Goal: Task Accomplishment & Management: Use online tool/utility

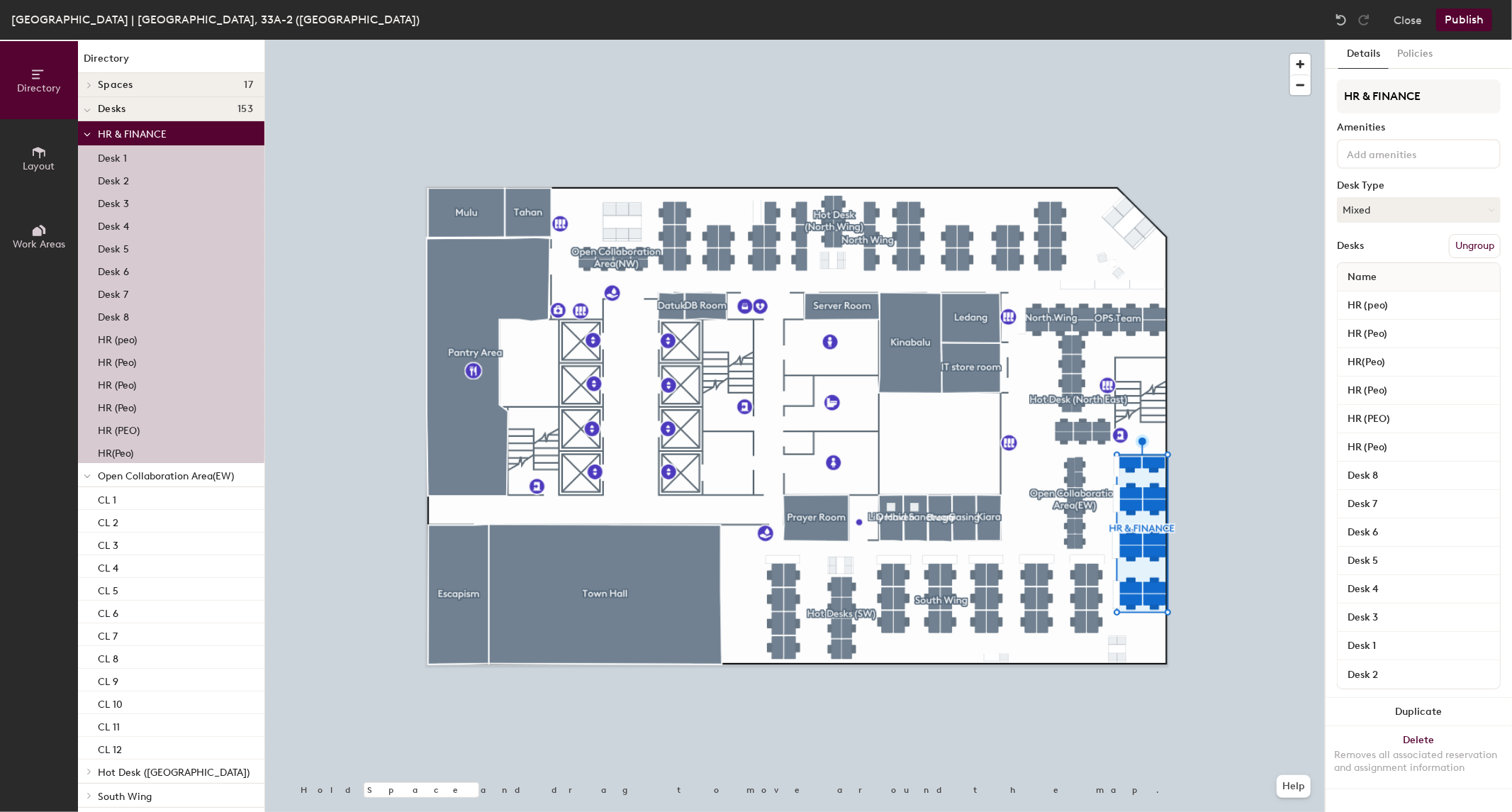
click at [1482, 235] on button "Ungroup" at bounding box center [1475, 246] width 52 height 24
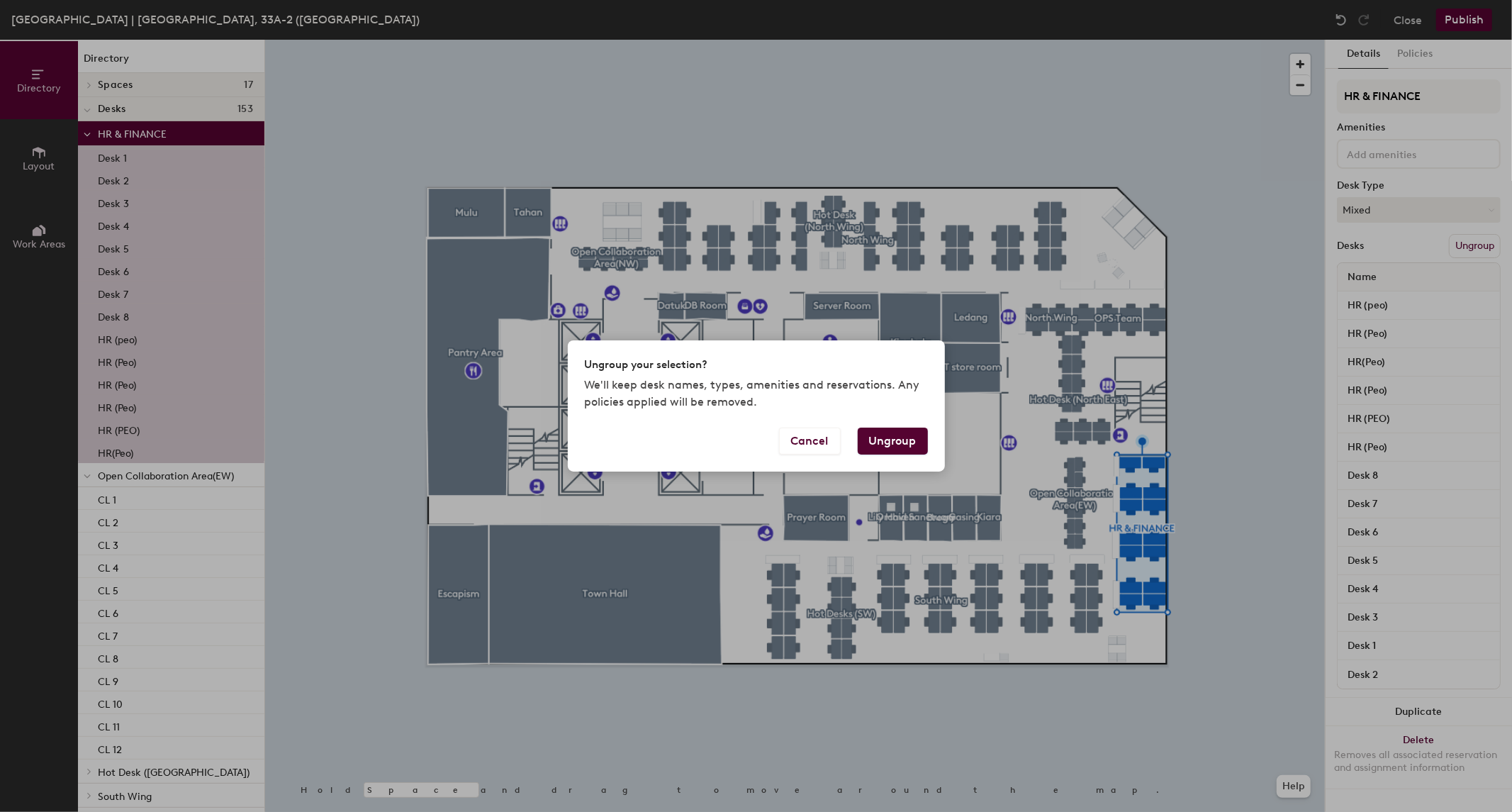
click at [885, 440] on button "Ungroup" at bounding box center [893, 441] width 70 height 27
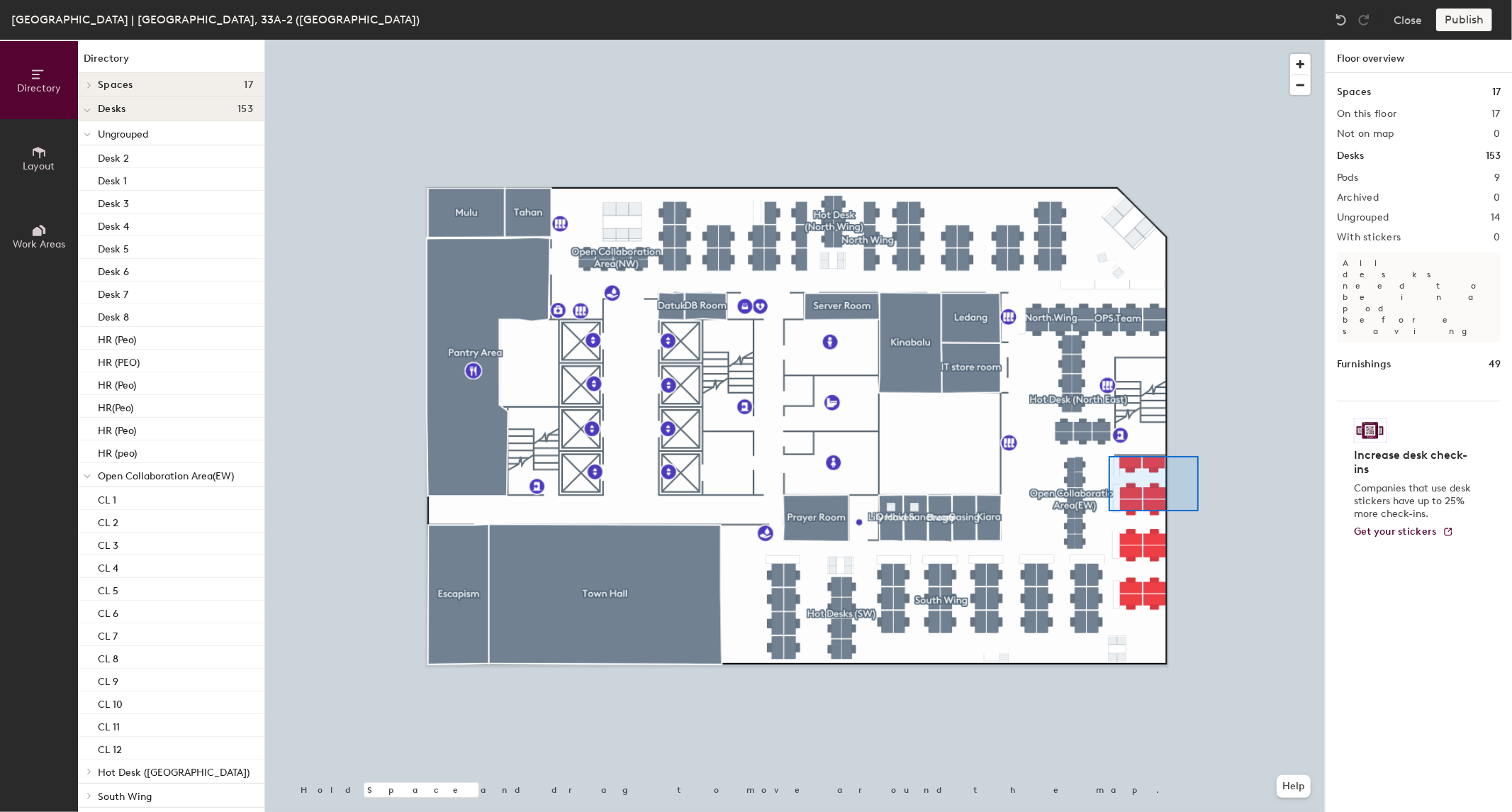
click at [1109, 40] on div at bounding box center [795, 40] width 1060 height 0
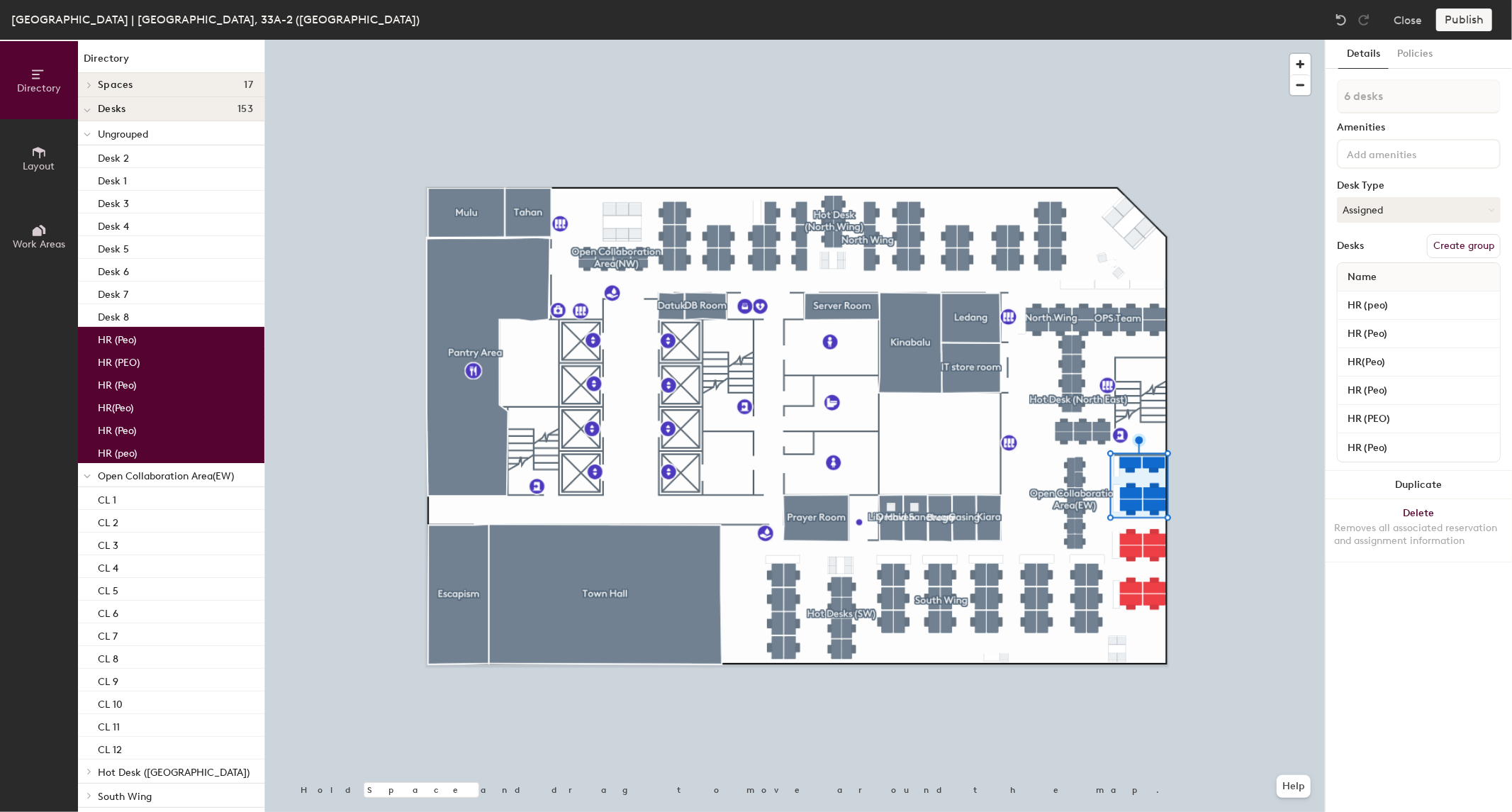
click at [1470, 241] on button "Create group" at bounding box center [1464, 246] width 74 height 24
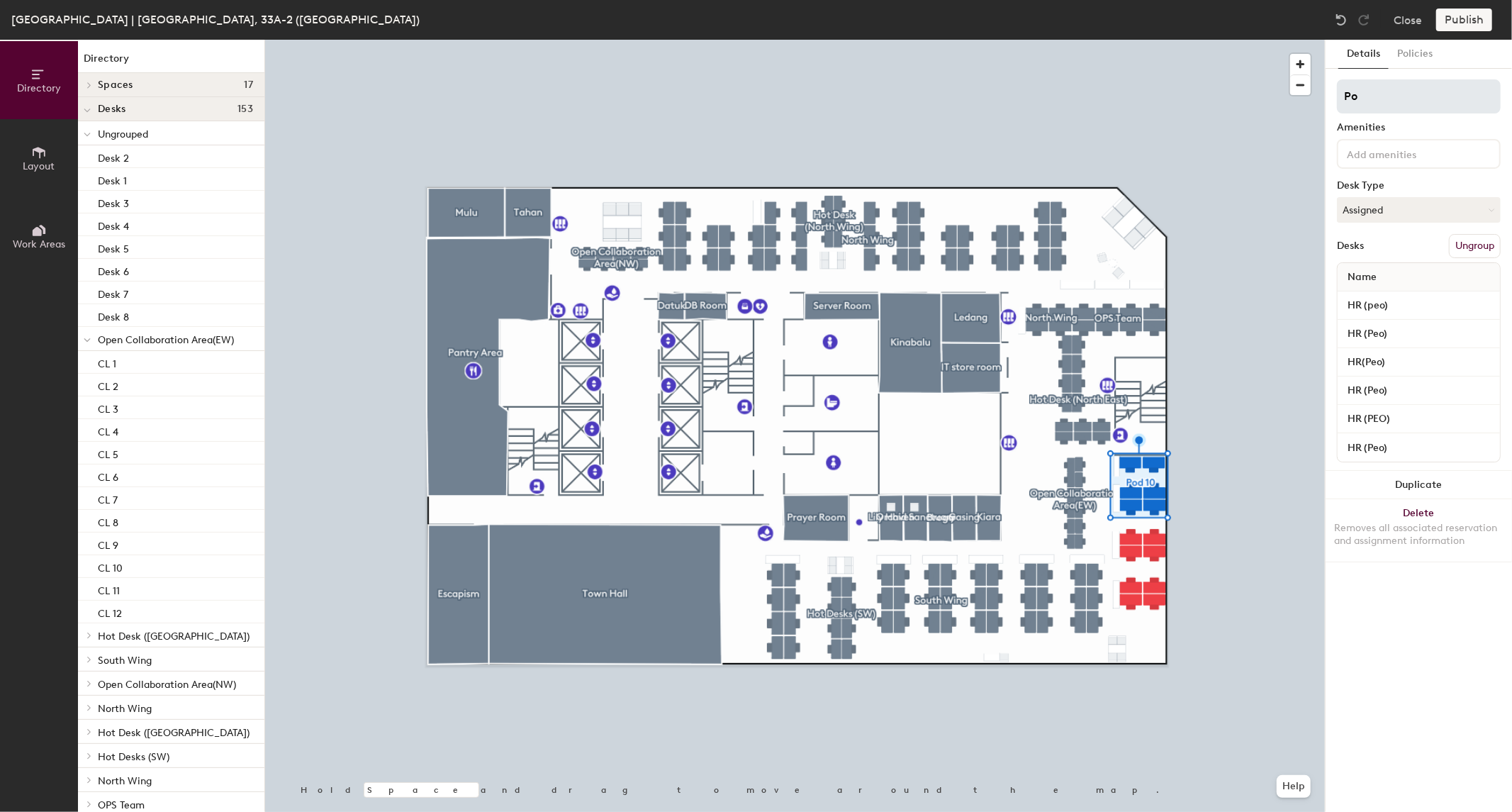
type input "P"
type input "HR(Shalinni Team)"
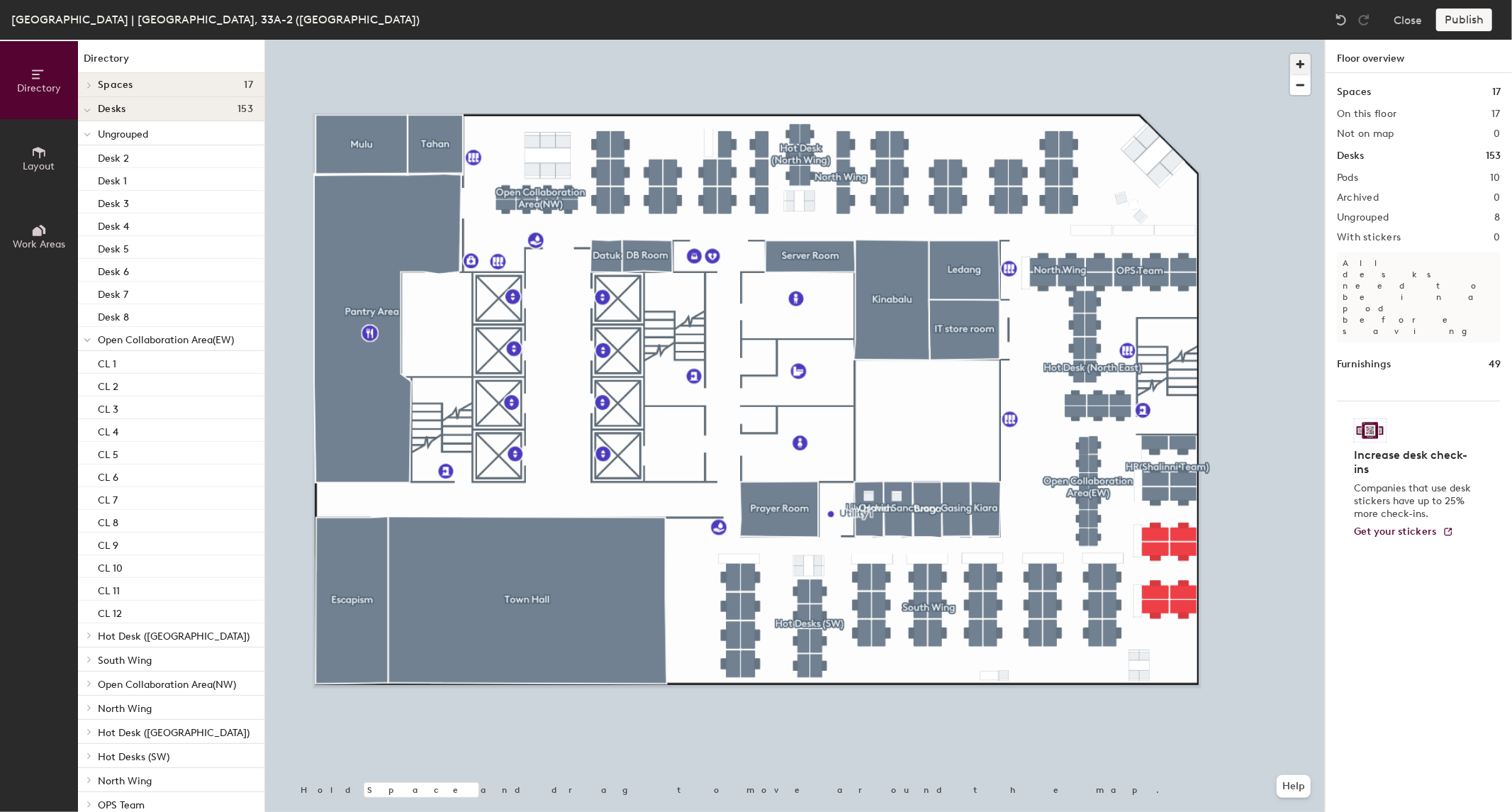
click at [1305, 66] on span "button" at bounding box center [1300, 64] width 21 height 21
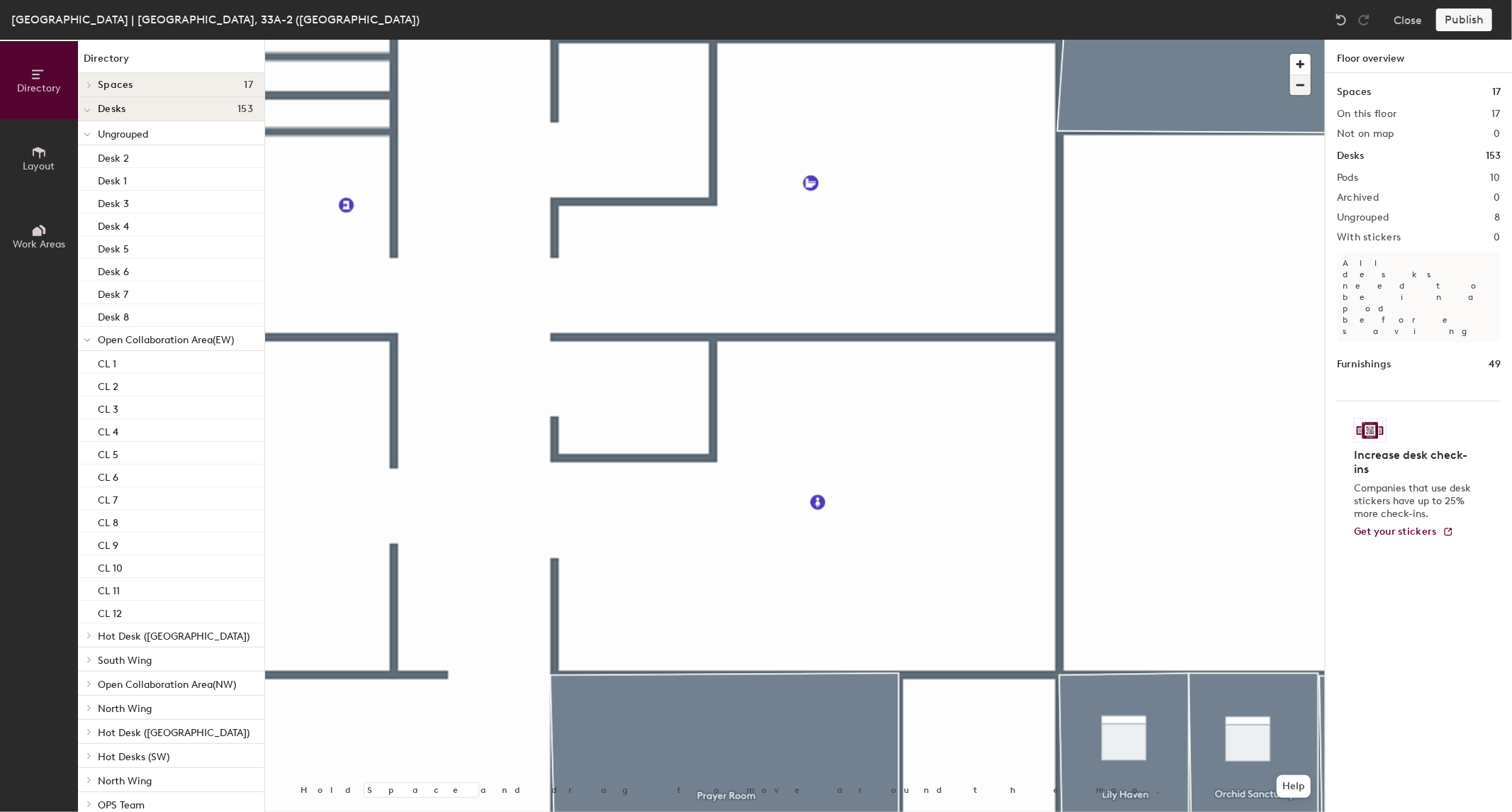
click at [1305, 76] on span "button" at bounding box center [1300, 85] width 21 height 20
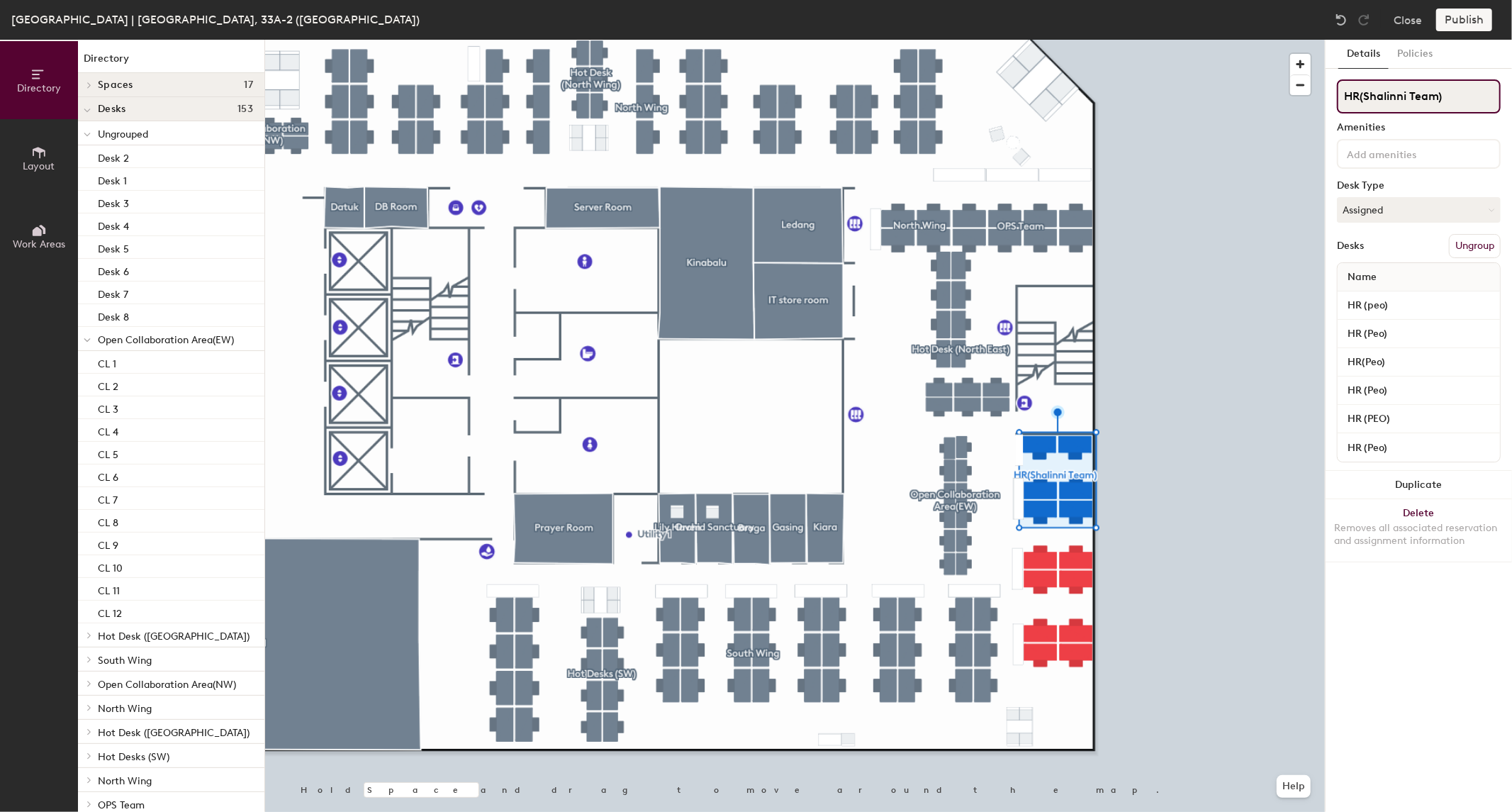
drag, startPoint x: 1449, startPoint y: 99, endPoint x: 1333, endPoint y: 96, distance: 116.0
click at [1333, 96] on div "Details Policies HR(Shalinni Team) Amenities Desk Type Assigned Desks Ungroup N…" at bounding box center [1419, 426] width 187 height 772
type input "(HR (Sha's Team)"
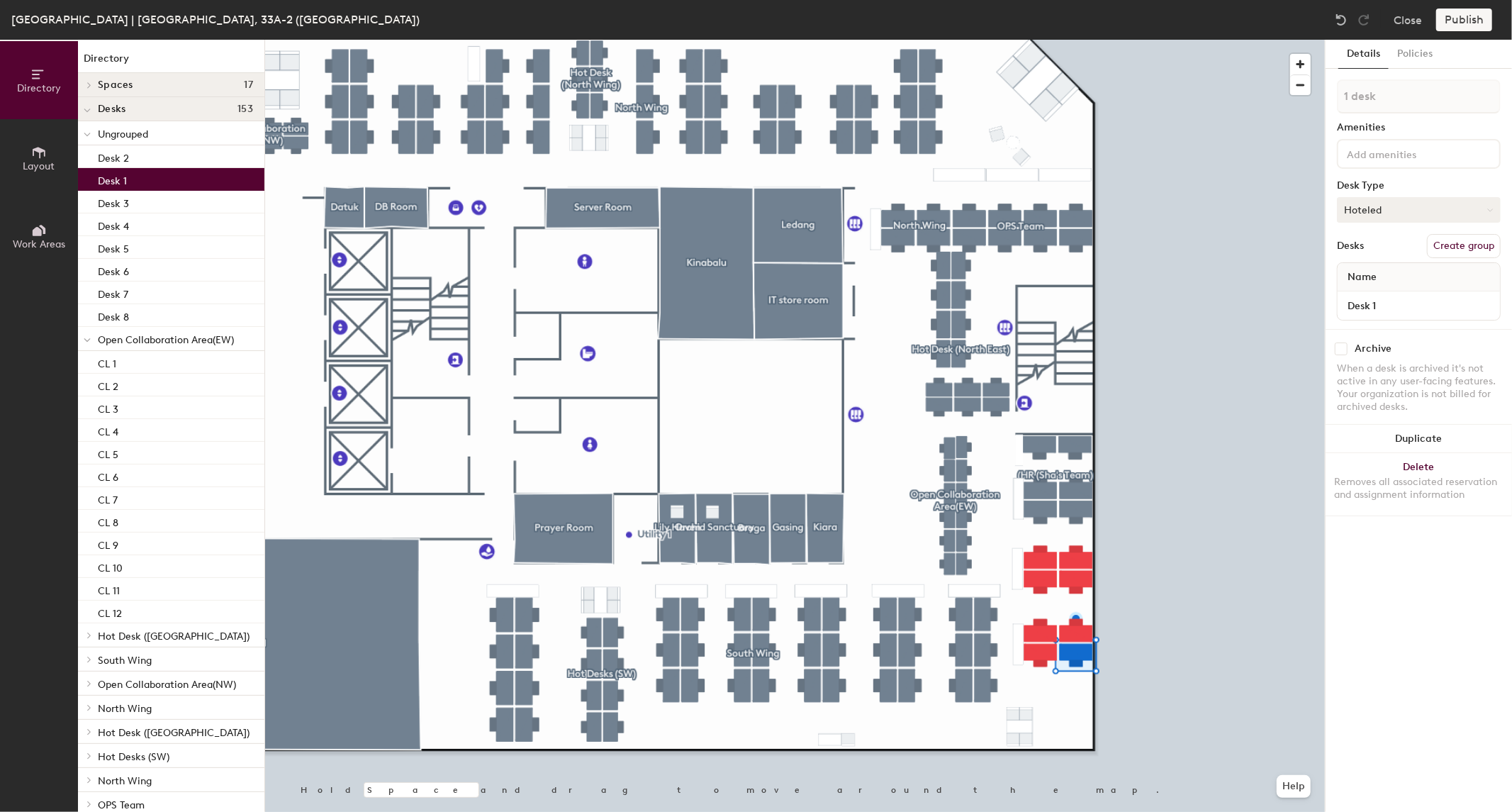
click at [1402, 208] on button "Hoteled" at bounding box center [1419, 210] width 164 height 26
click at [1391, 246] on div "Assigned" at bounding box center [1409, 254] width 142 height 21
click at [1410, 146] on input at bounding box center [1408, 153] width 128 height 17
click at [1479, 241] on button "Create group" at bounding box center [1464, 246] width 74 height 24
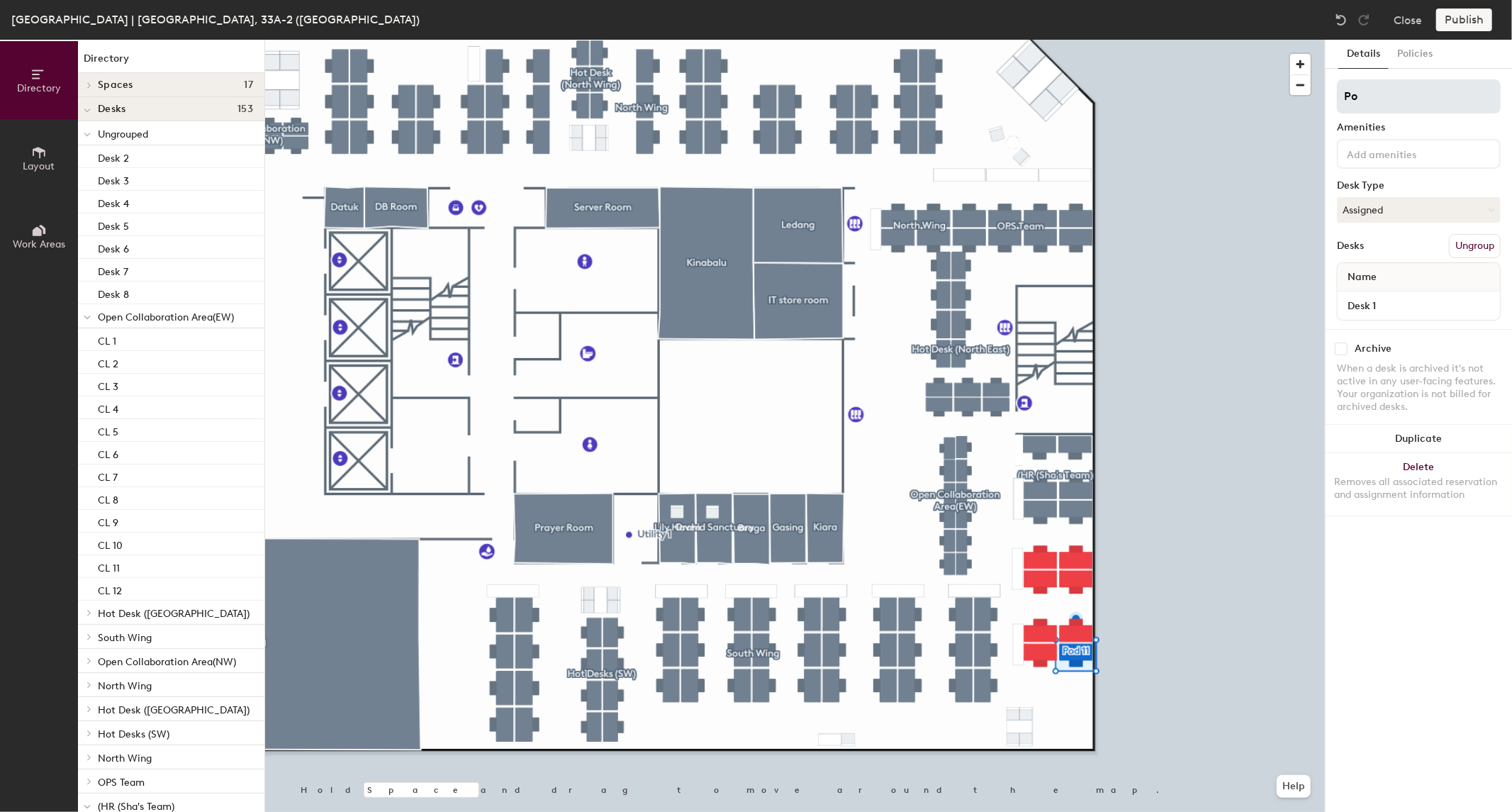
type input "P"
type input "HR-Global([PERSON_NAME])"
click at [1401, 91] on input "HR-Global([PERSON_NAME])" at bounding box center [1419, 97] width 164 height 34
type input "HR-([PERSON_NAME])"
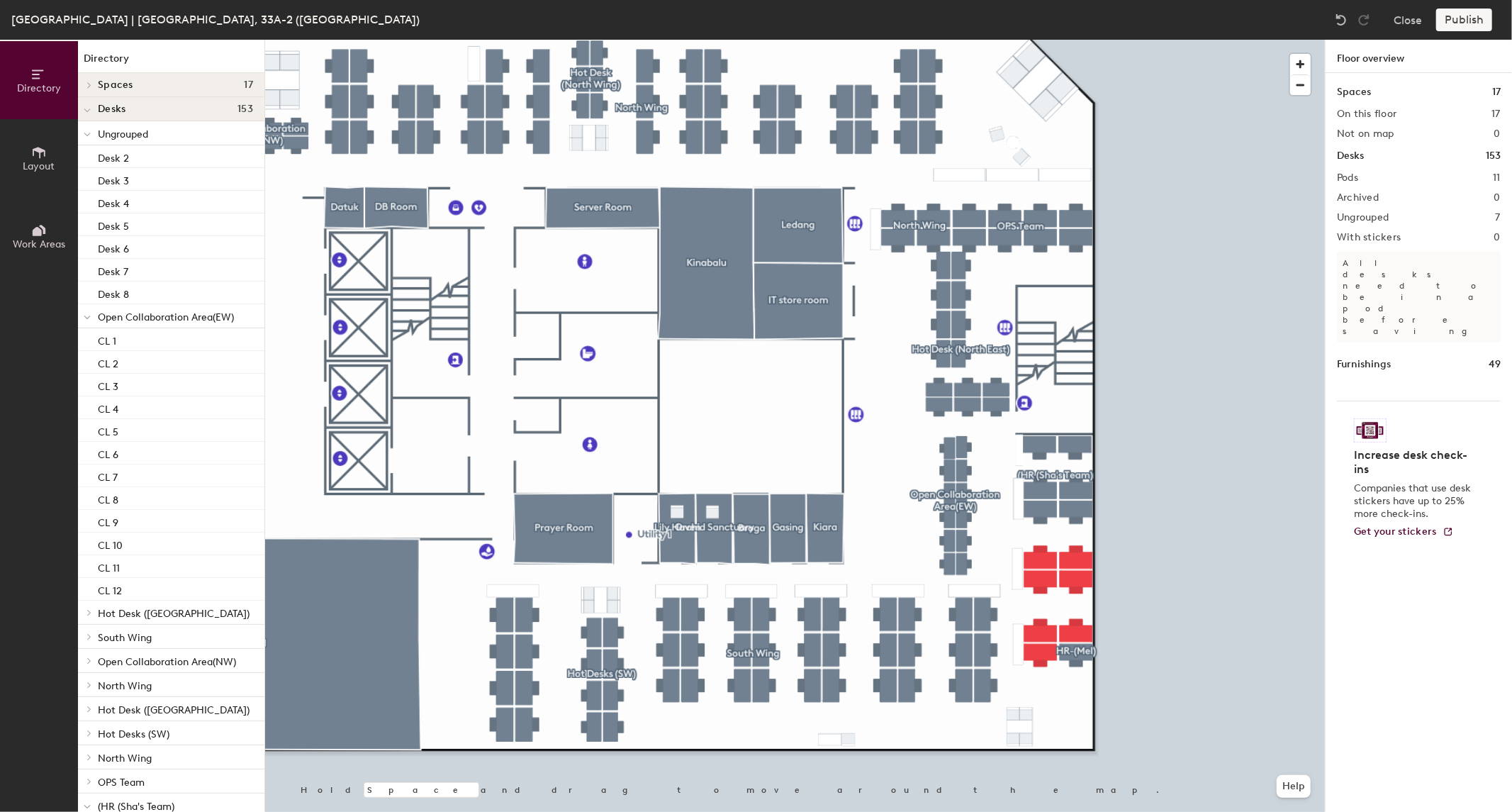
click at [1468, 15] on div "Publish" at bounding box center [1469, 20] width 65 height 23
click at [1466, 19] on div "Publish" at bounding box center [1469, 20] width 65 height 23
click at [1125, 40] on div at bounding box center [795, 40] width 1060 height 0
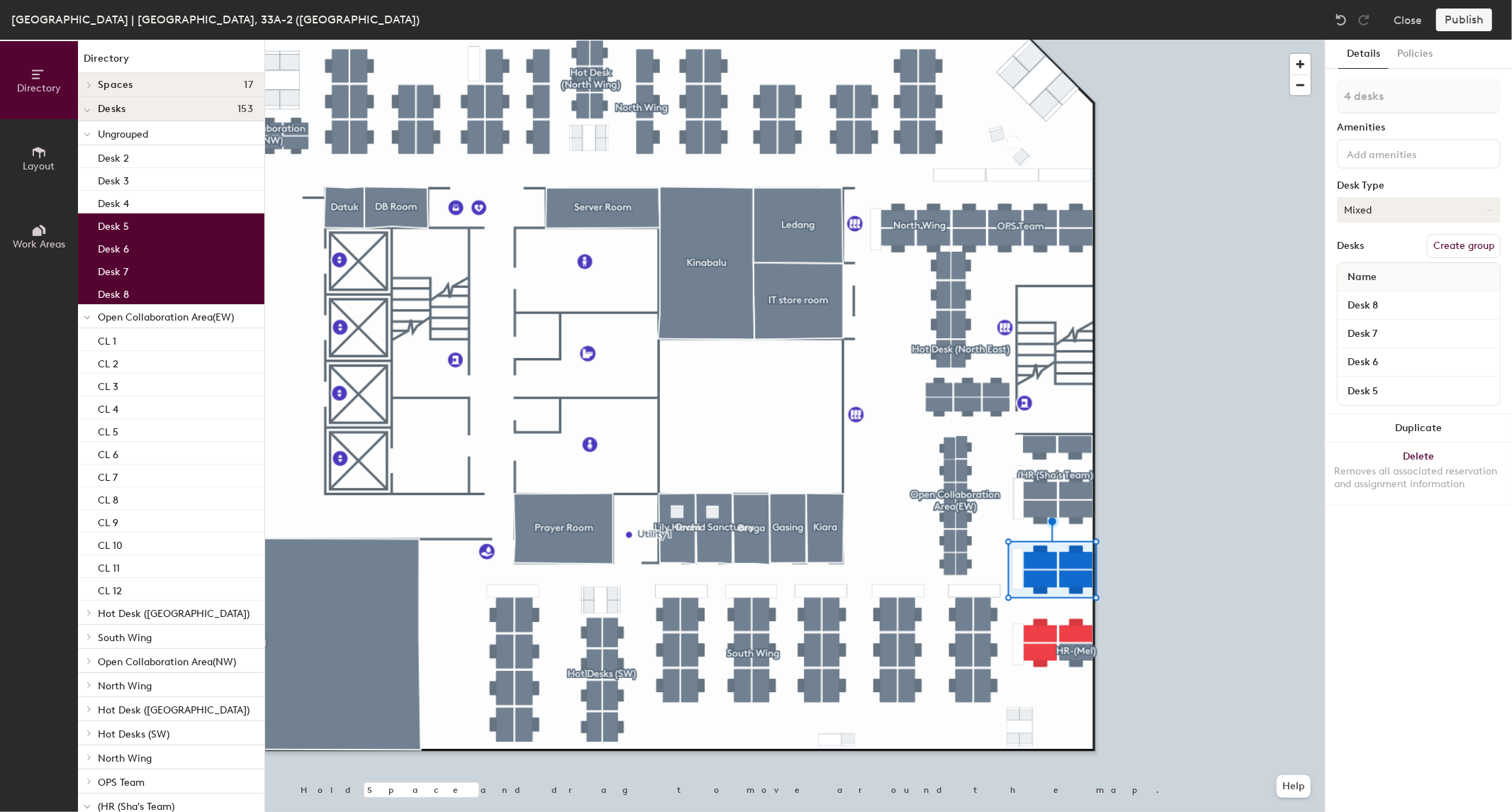
click at [1387, 220] on button "Mixed" at bounding box center [1419, 210] width 164 height 26
click at [1366, 295] on div "Hoteled" at bounding box center [1409, 296] width 142 height 21
click at [1463, 234] on button "Create group" at bounding box center [1464, 246] width 74 height 24
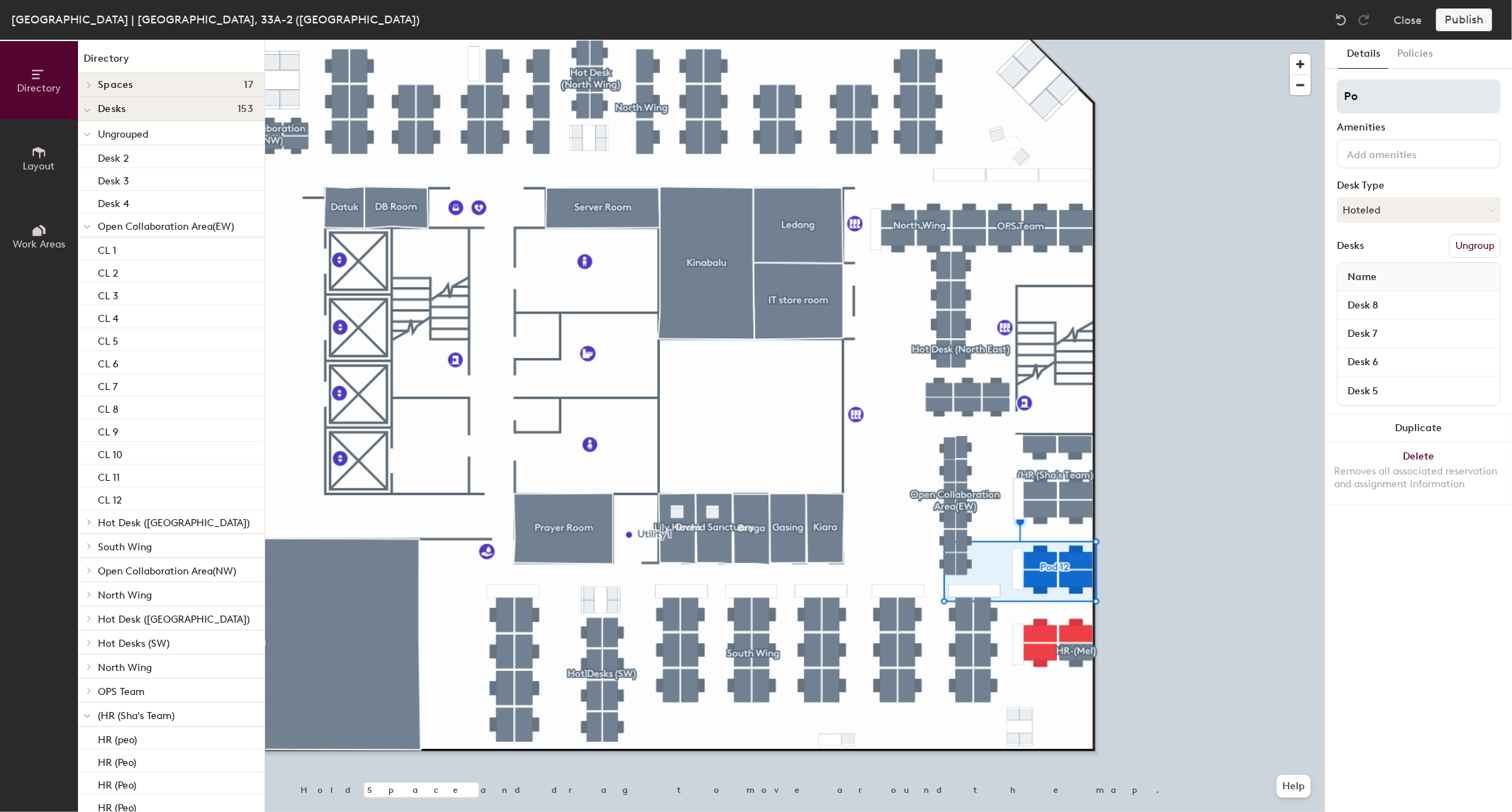
type input "P"
type input "O"
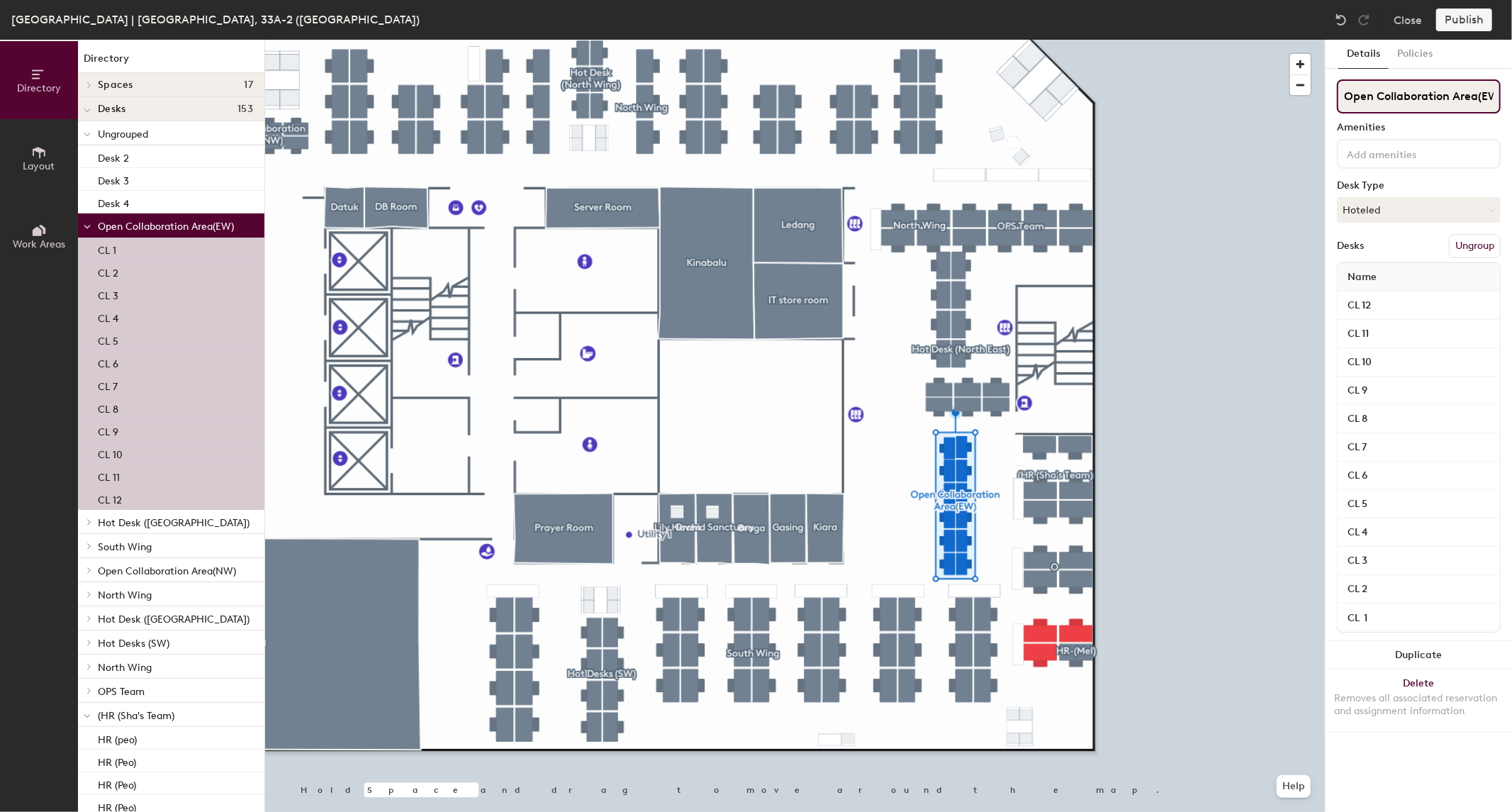
scroll to position [0, 9]
drag, startPoint x: 1483, startPoint y: 91, endPoint x: 1511, endPoint y: 101, distance: 29.7
click at [1511, 101] on div "Details Policies Open Collaboration Area(EW) Amenities Desk Type Hoteled Desks …" at bounding box center [1419, 426] width 187 height 772
type input "Open Collaboration Area("
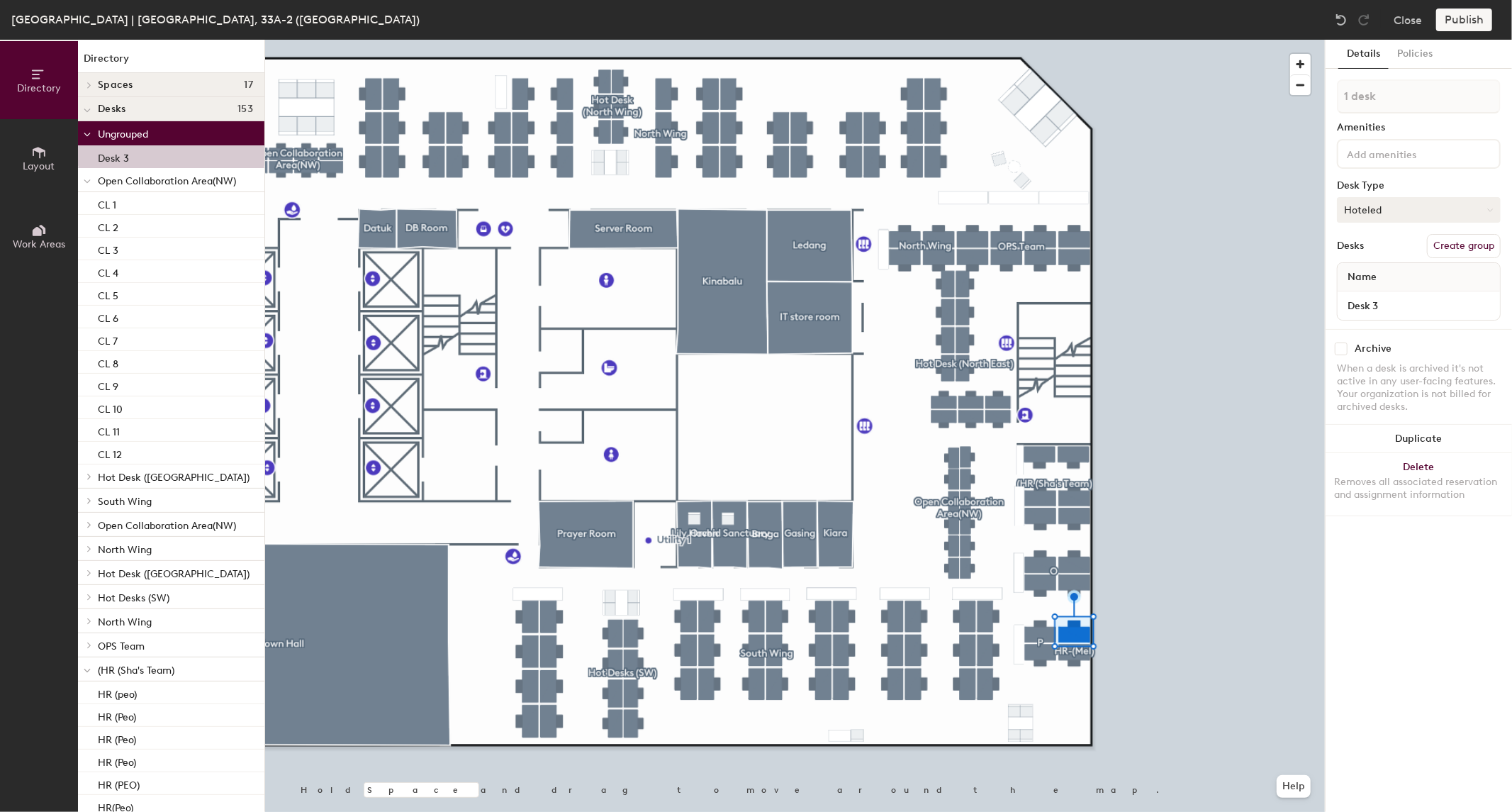
click at [1431, 217] on button "Hoteled" at bounding box center [1419, 210] width 164 height 26
click at [1392, 296] on div "Hoteled" at bounding box center [1409, 296] width 142 height 21
click at [1471, 241] on button "Create group" at bounding box center [1464, 246] width 74 height 24
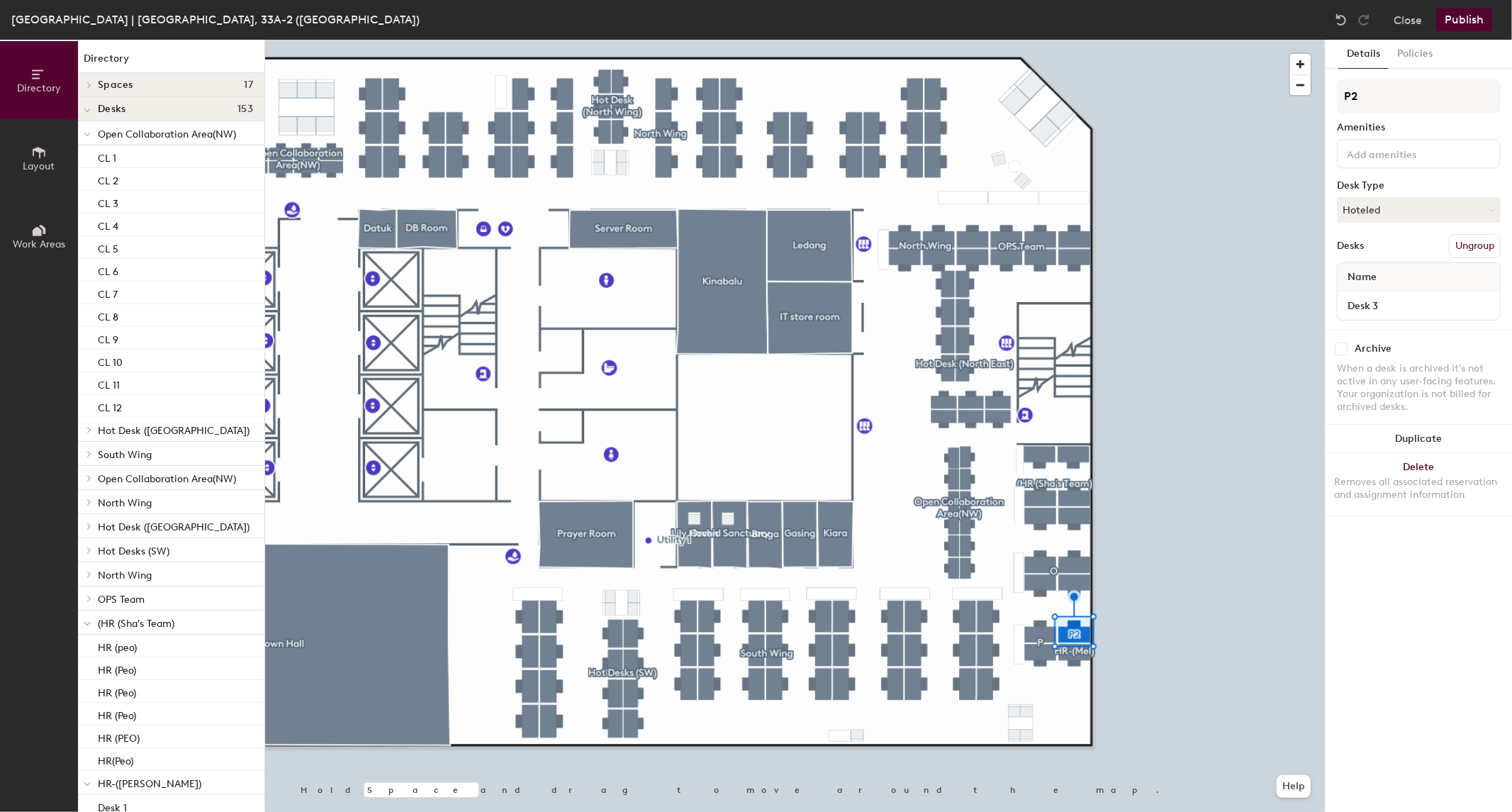
type input "P"
type input "T"
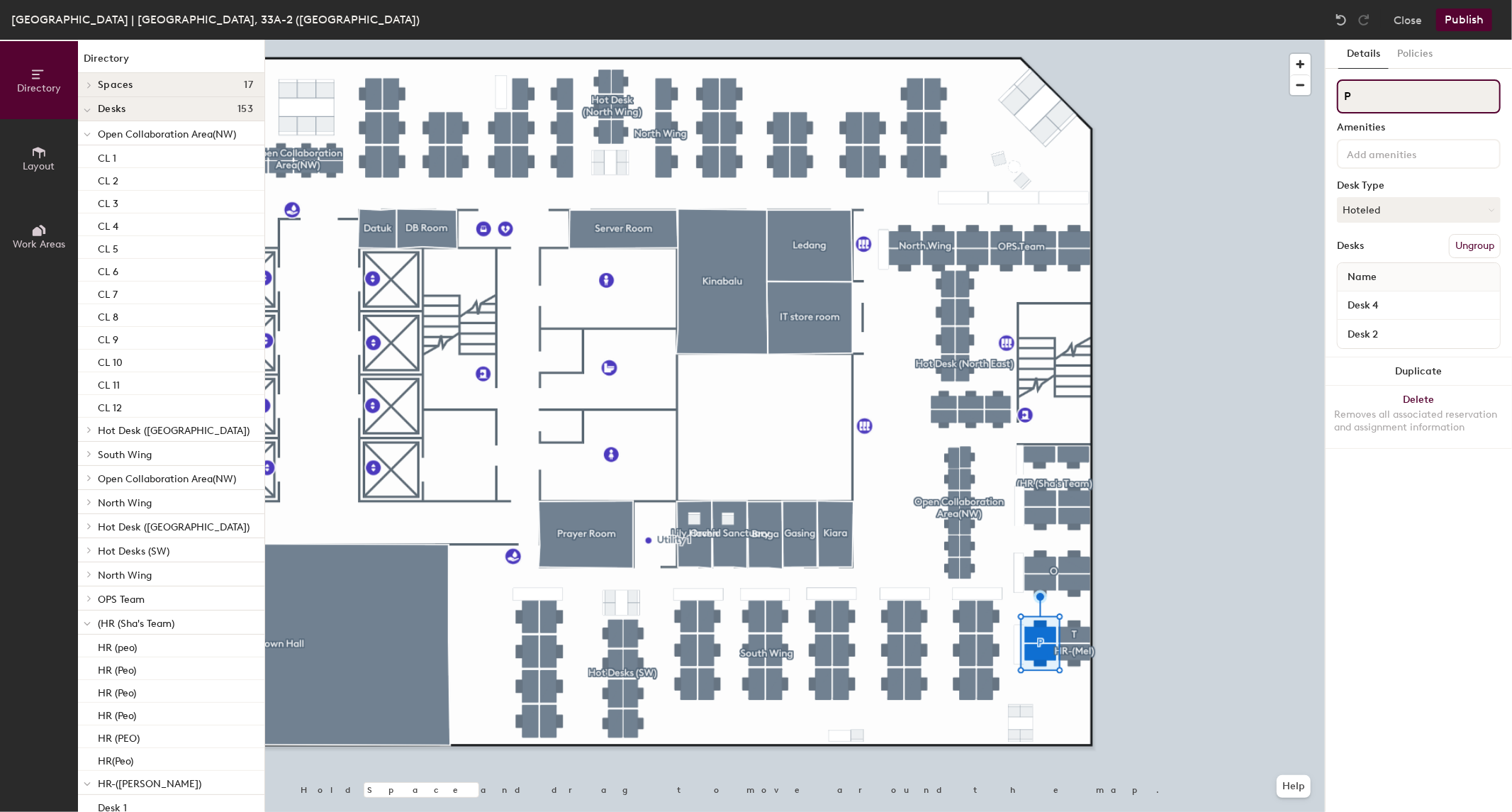
click at [1355, 102] on input "P" at bounding box center [1419, 97] width 164 height 34
type input "T/F"
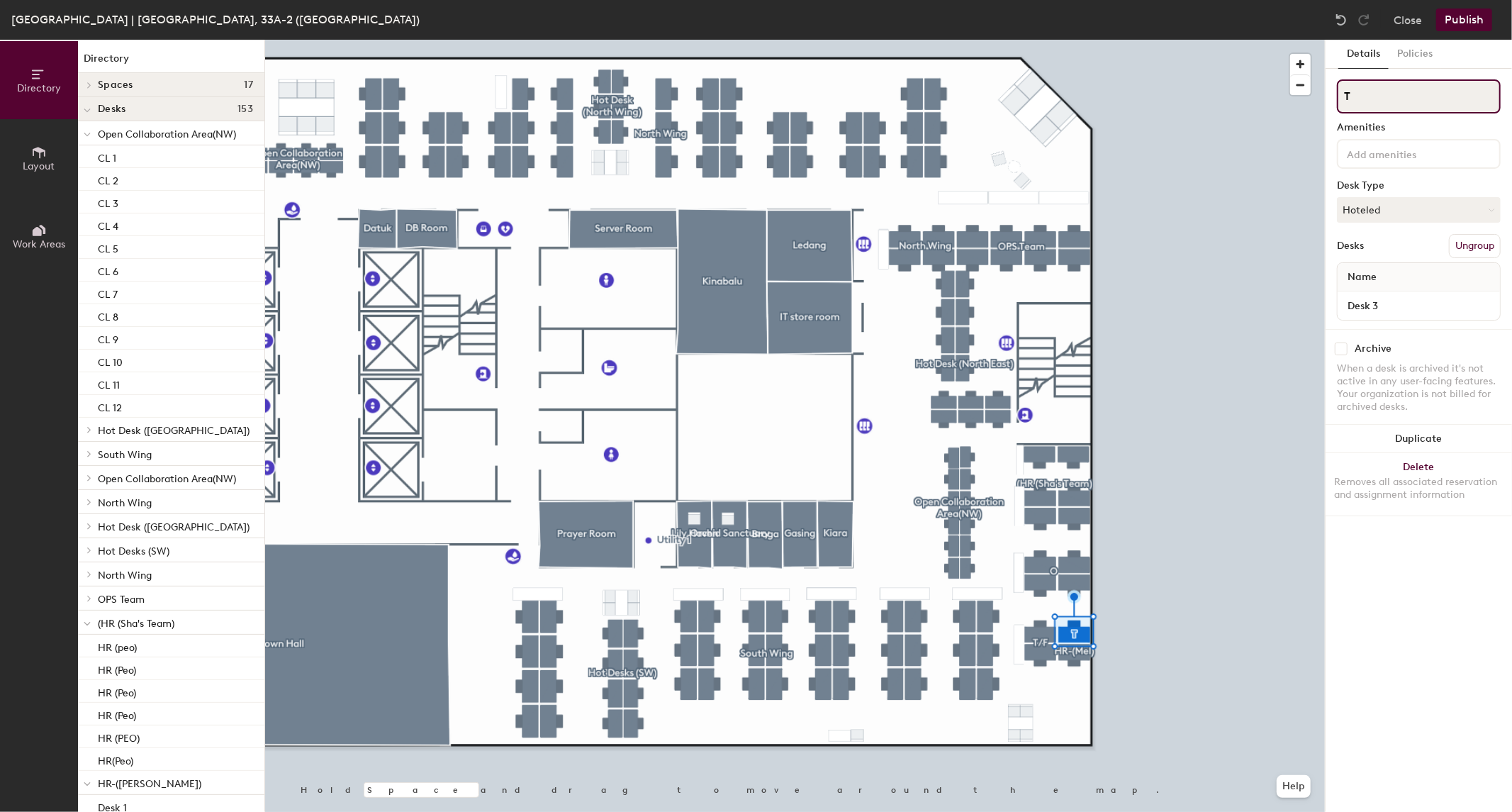
click at [1403, 108] on input "T" at bounding box center [1419, 97] width 164 height 34
type input "T/F"
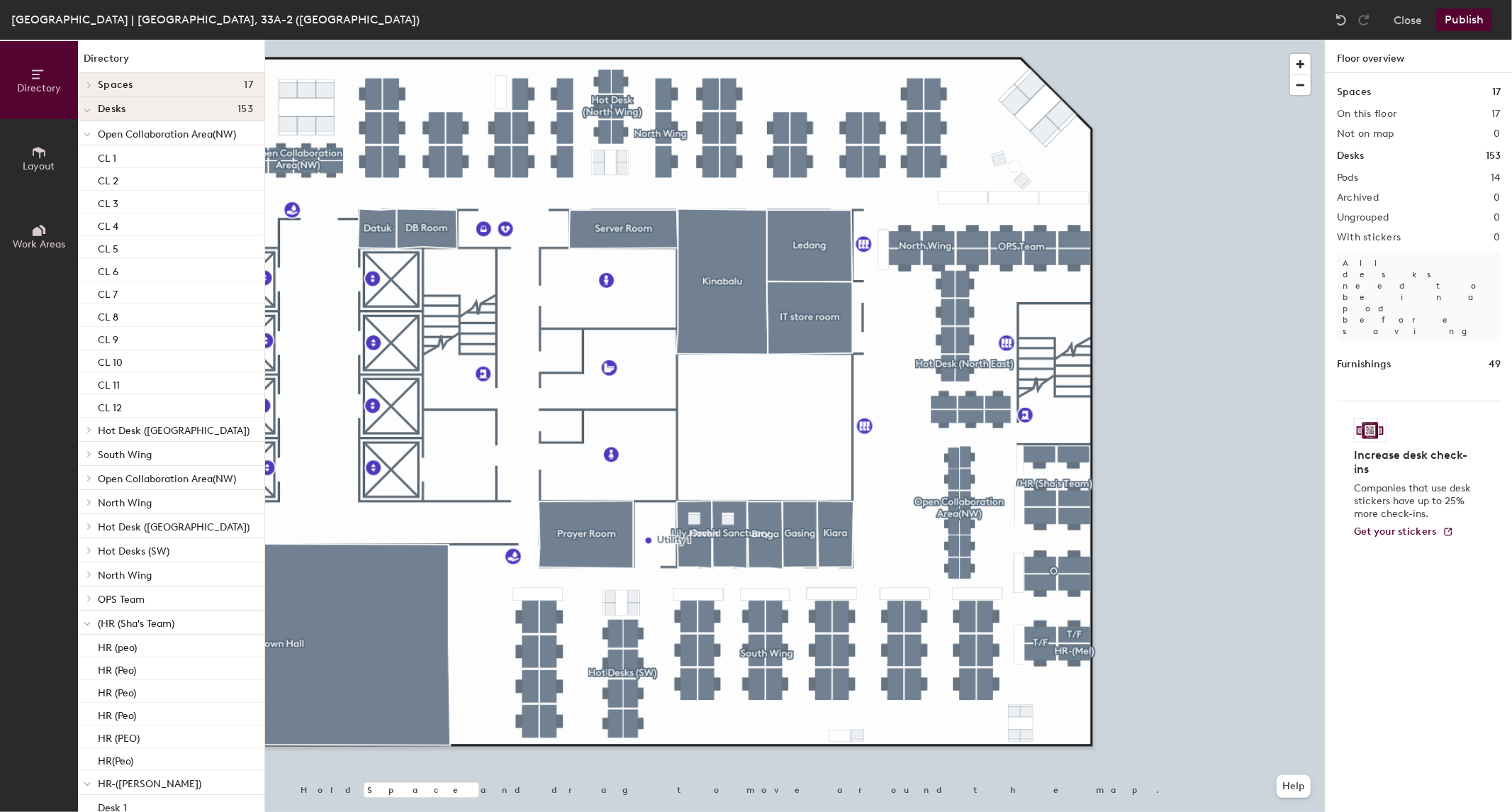
click at [1478, 24] on button "Publish" at bounding box center [1464, 20] width 56 height 23
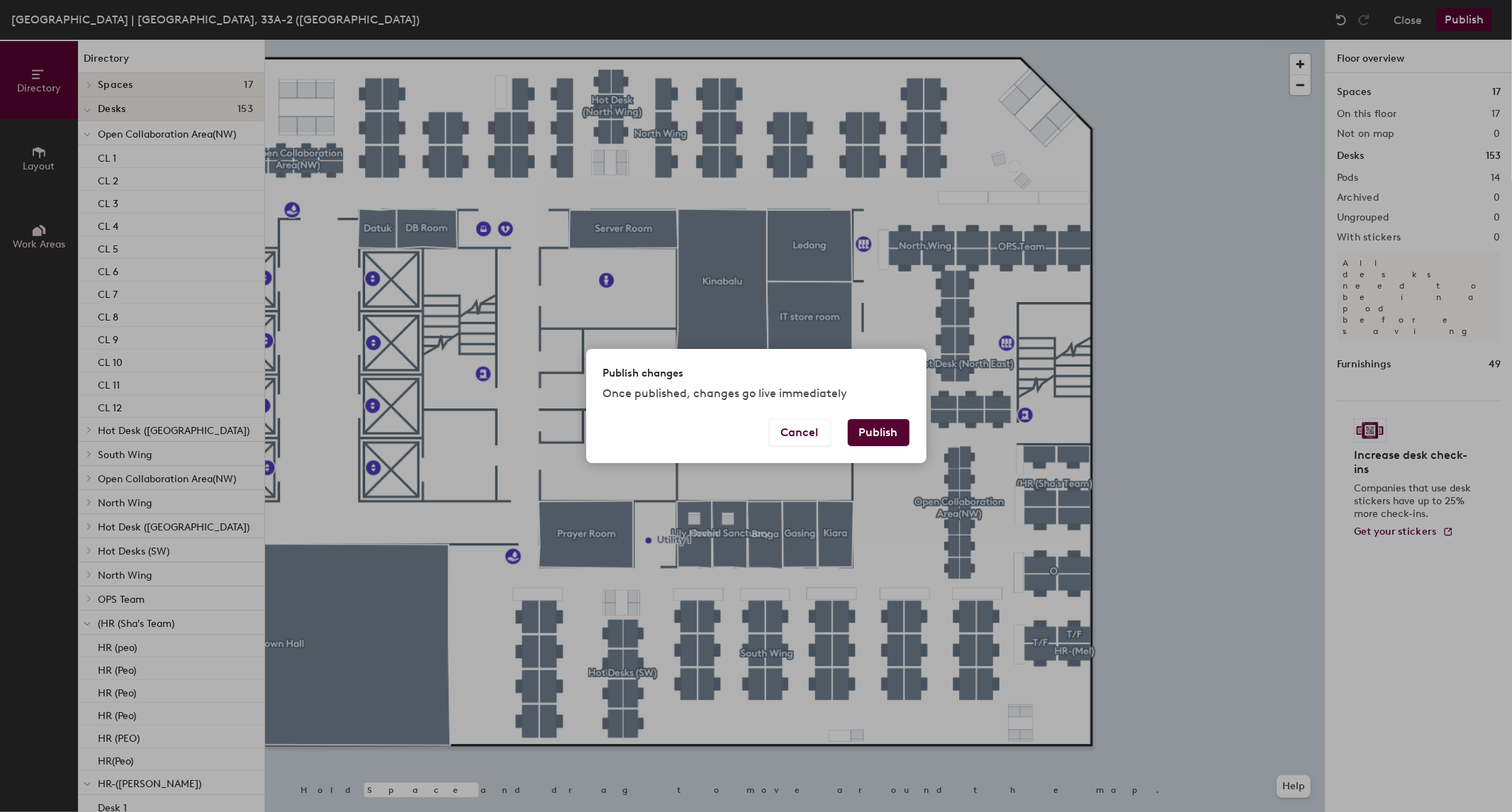
click at [880, 428] on button "Publish" at bounding box center [879, 433] width 62 height 27
